Goal: Task Accomplishment & Management: Use online tool/utility

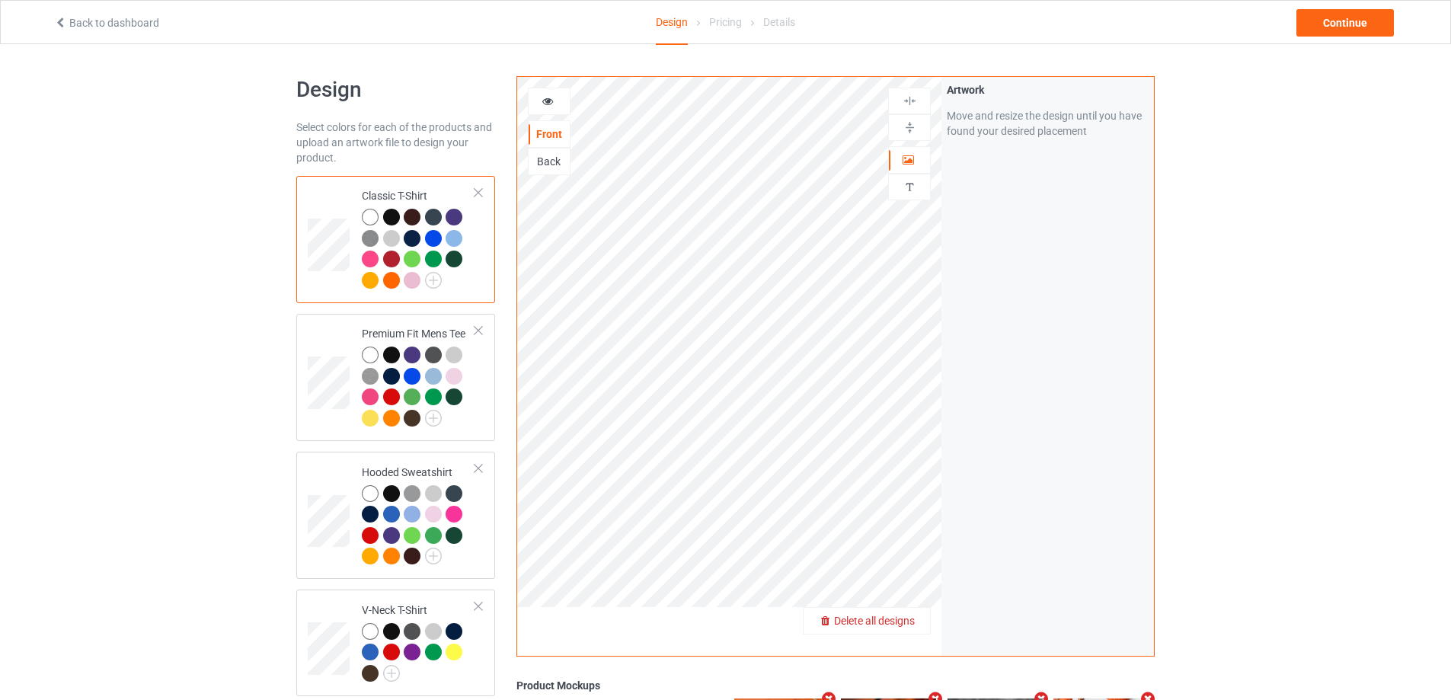
click at [911, 621] on span "Delete all designs" at bounding box center [874, 621] width 81 height 12
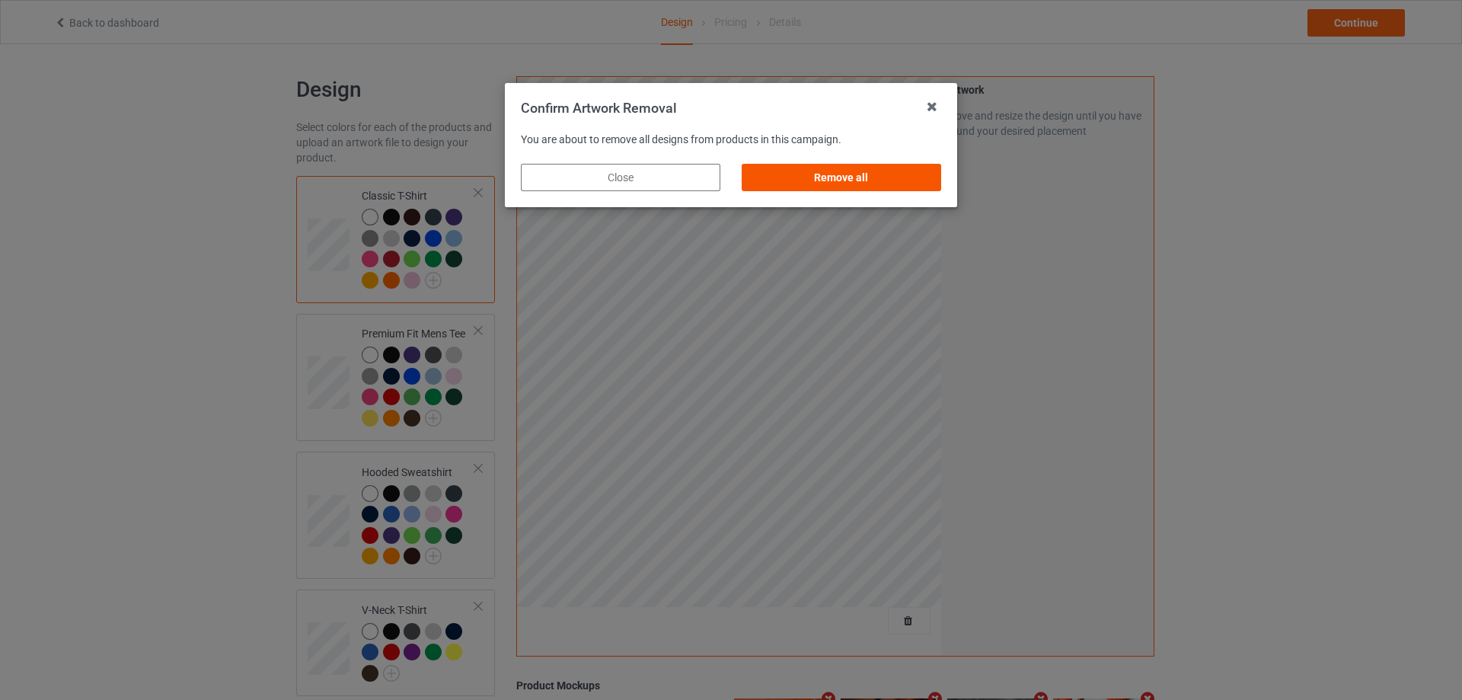
click at [791, 180] on div "Remove all" at bounding box center [842, 177] width 200 height 27
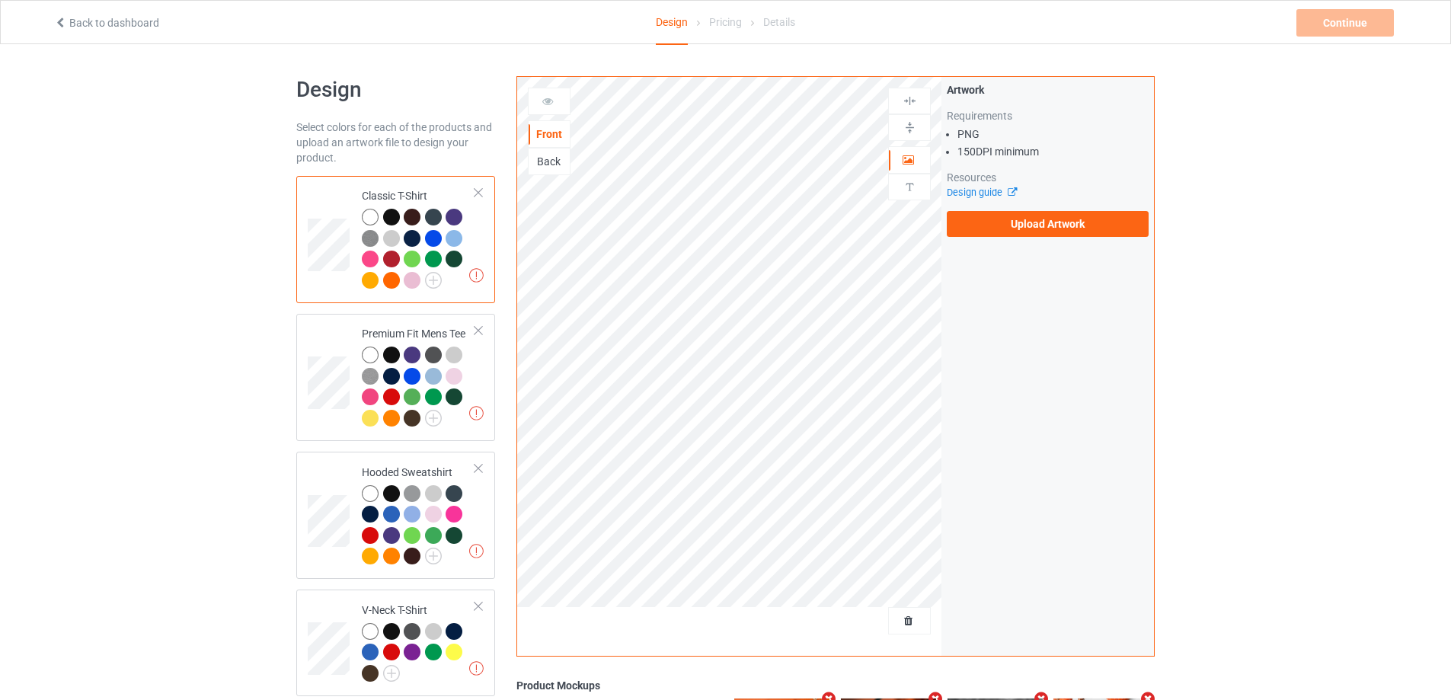
click at [1029, 206] on div "Artwork Requirements PNG 150 DPI minimum Resources Design guide Upload Artwork" at bounding box center [1048, 159] width 202 height 155
click at [1033, 225] on label "Upload Artwork" at bounding box center [1048, 224] width 202 height 26
click at [0, 0] on input "Upload Artwork" at bounding box center [0, 0] width 0 height 0
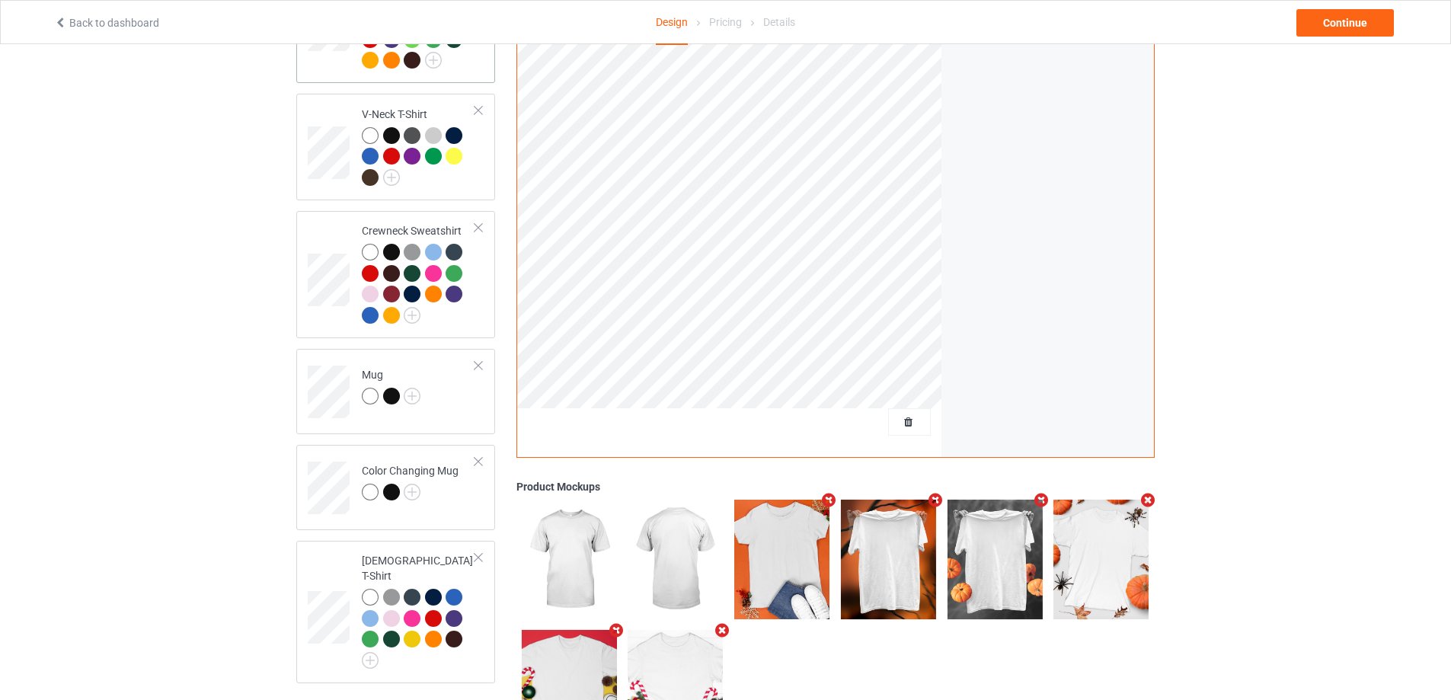
scroll to position [533, 0]
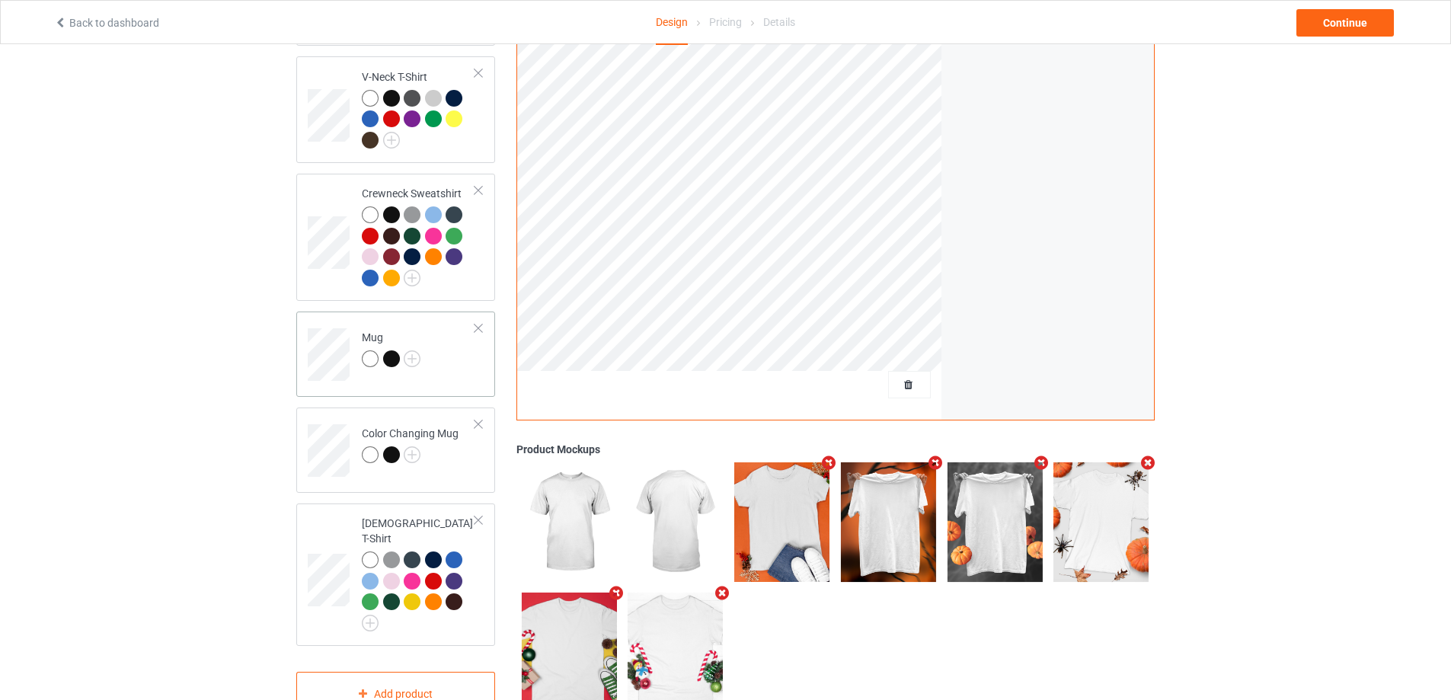
click at [441, 397] on div "Mug" at bounding box center [395, 353] width 199 height 85
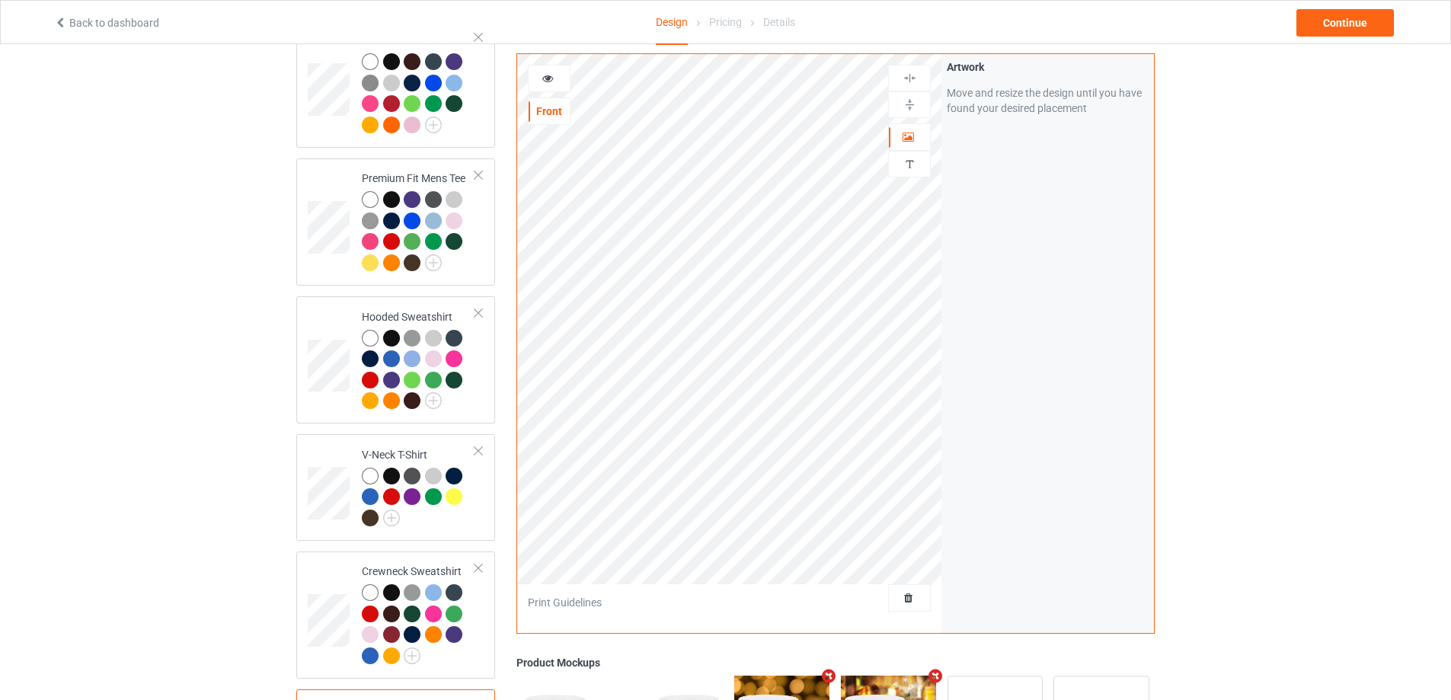
scroll to position [152, 0]
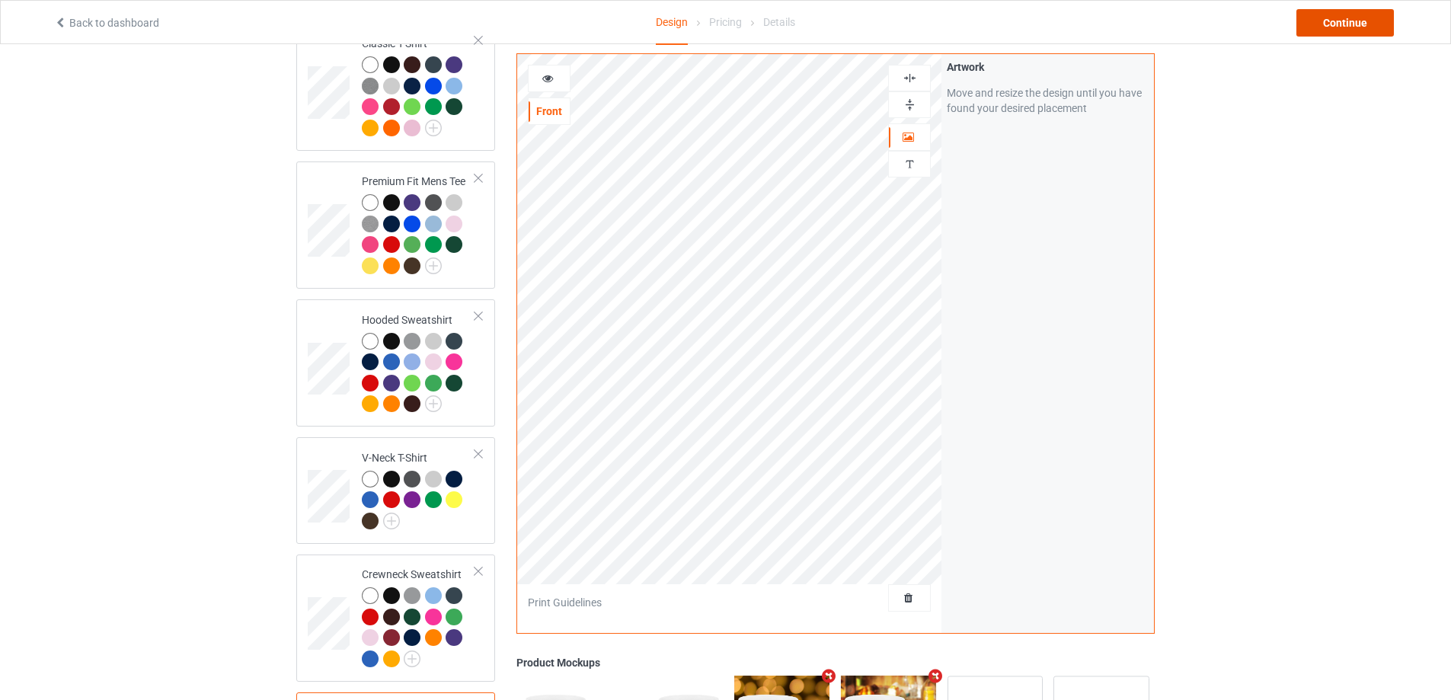
click at [1346, 32] on div "Continue" at bounding box center [1344, 22] width 97 height 27
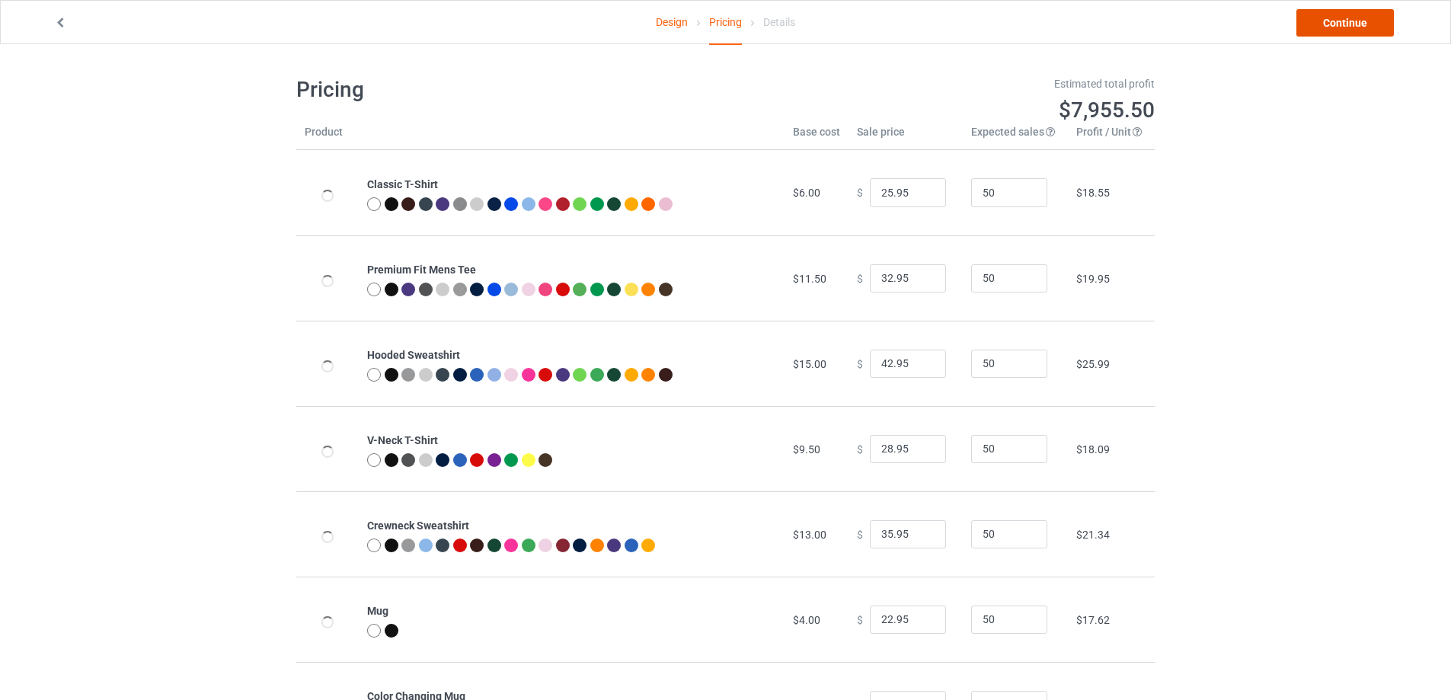
click at [1346, 31] on link "Continue" at bounding box center [1344, 22] width 97 height 27
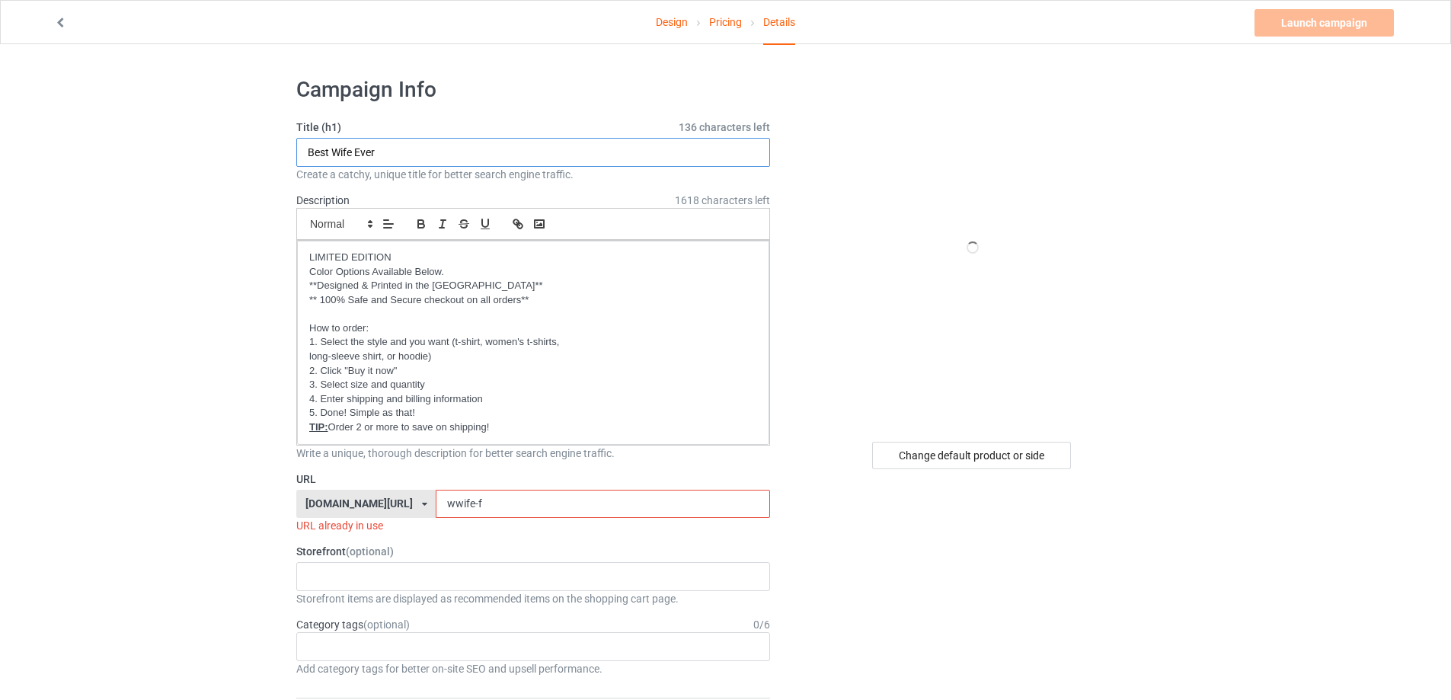
drag, startPoint x: 430, startPoint y: 158, endPoint x: 222, endPoint y: 147, distance: 208.9
type input "It's mine"
drag, startPoint x: 512, startPoint y: 501, endPoint x: 306, endPoint y: 474, distance: 208.1
click at [343, 490] on div "[DOMAIN_NAME][URL] [DOMAIN_NAME][URL] [DOMAIN_NAME][URL] [DOMAIN_NAME][URL] [DO…" at bounding box center [533, 504] width 474 height 29
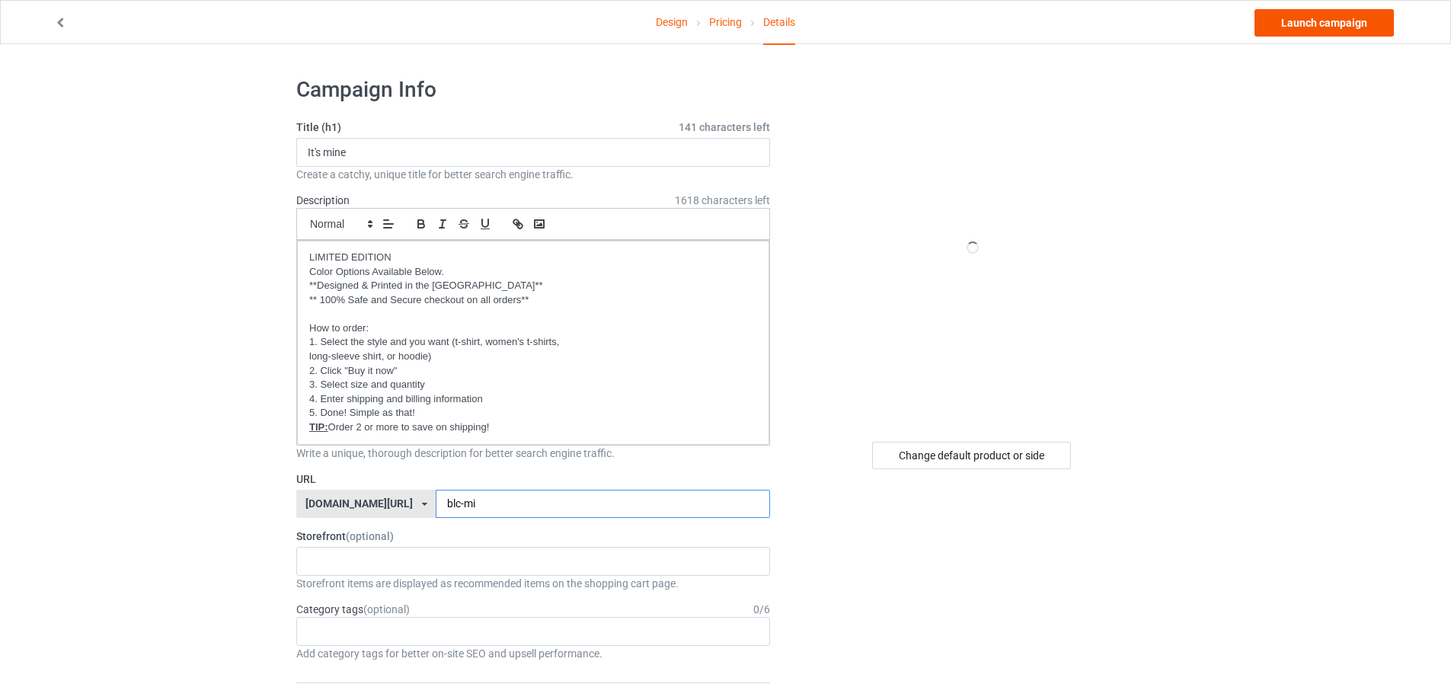
type input "blc-mi"
click at [1302, 23] on link "Launch campaign" at bounding box center [1323, 22] width 139 height 27
